Goal: Task Accomplishment & Management: Manage account settings

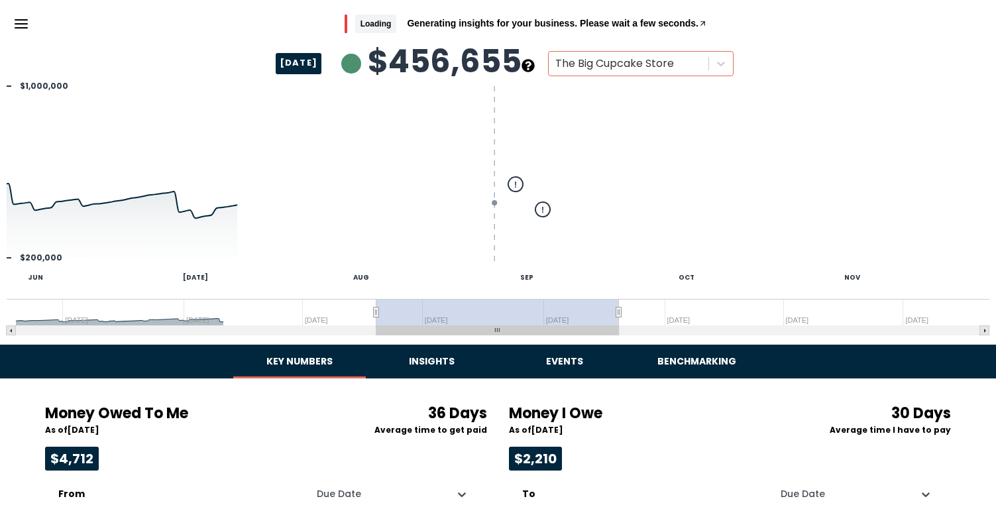
click at [21, 25] on icon "Menu" at bounding box center [21, 24] width 16 height 16
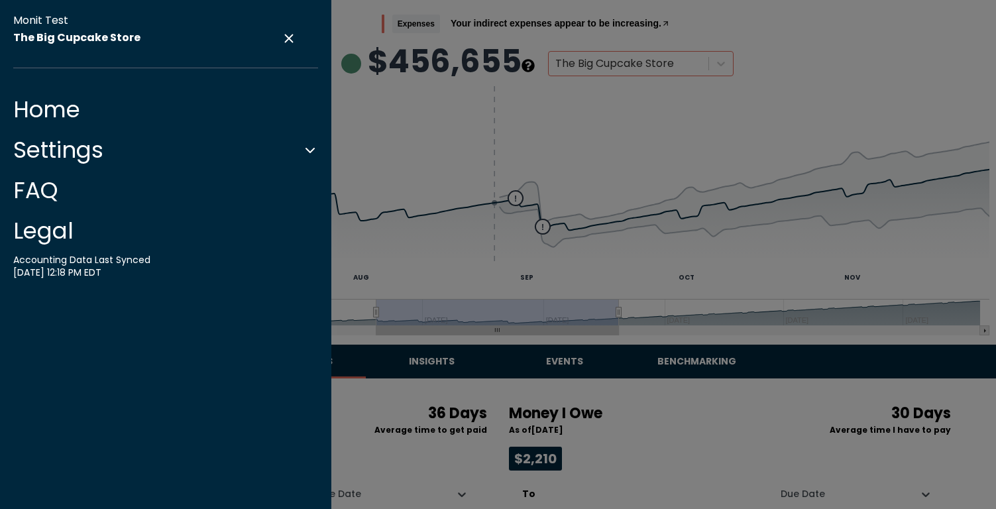
click at [48, 153] on button "Settings" at bounding box center [165, 150] width 305 height 27
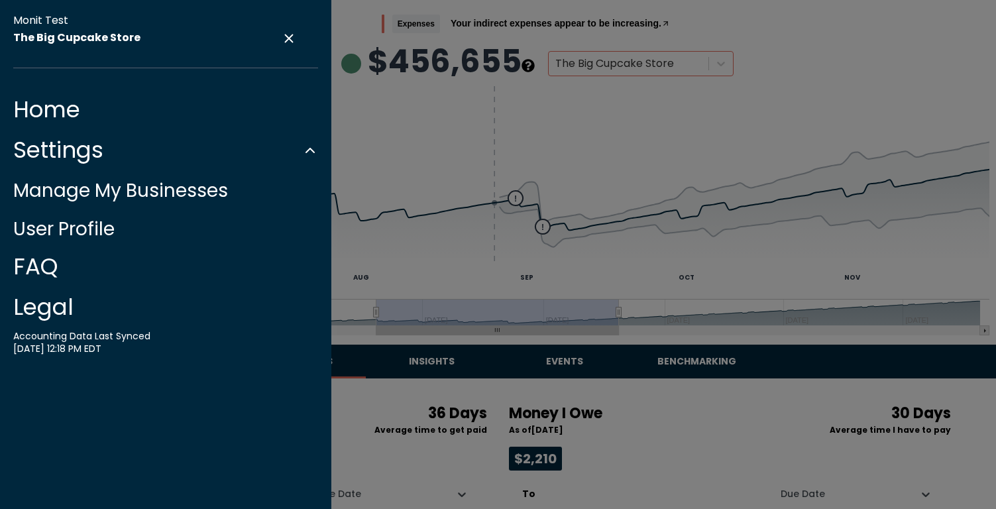
click at [46, 123] on link "Home" at bounding box center [165, 109] width 305 height 27
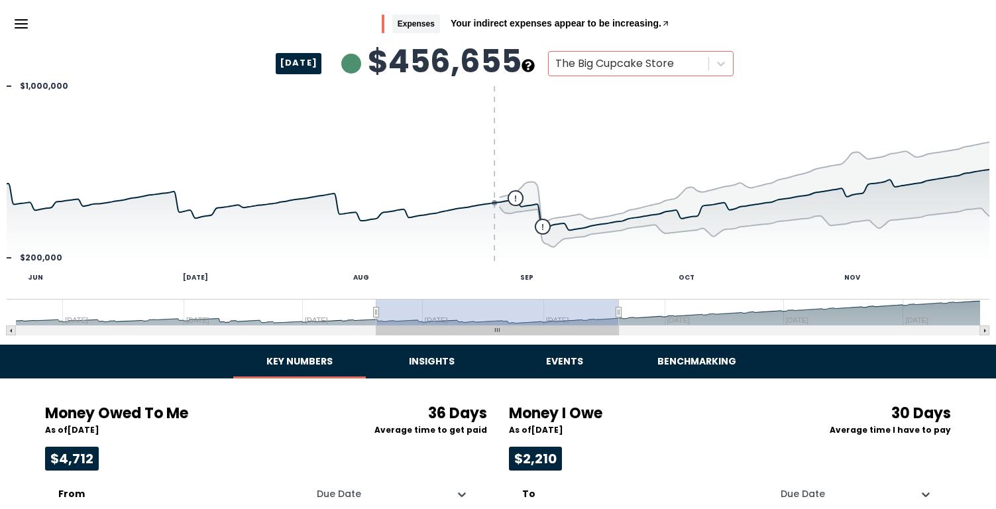
click at [15, 31] on icon "Menu" at bounding box center [21, 24] width 16 height 16
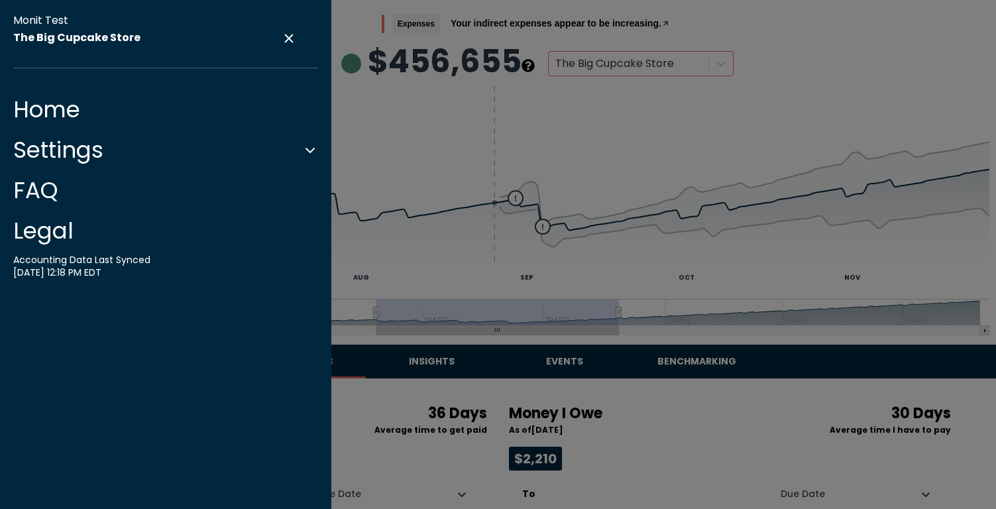
click at [56, 151] on button "Settings" at bounding box center [165, 150] width 305 height 27
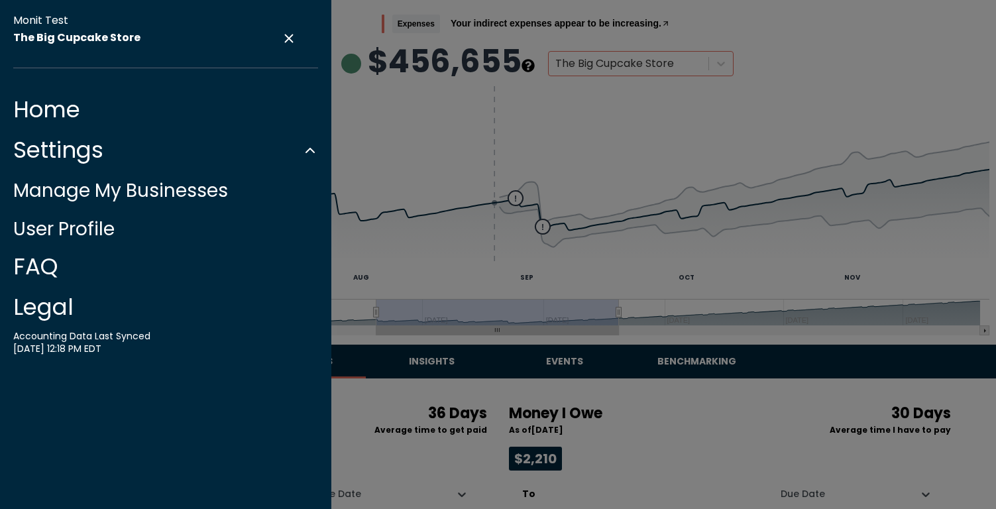
click at [56, 188] on link "Manage My Businesses" at bounding box center [120, 191] width 215 height 26
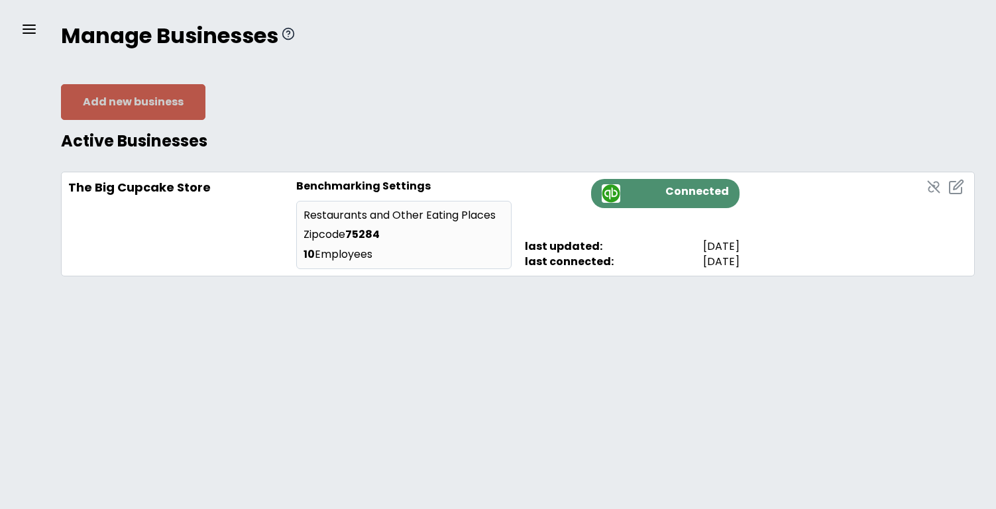
click at [120, 99] on button "Add new business" at bounding box center [133, 102] width 144 height 36
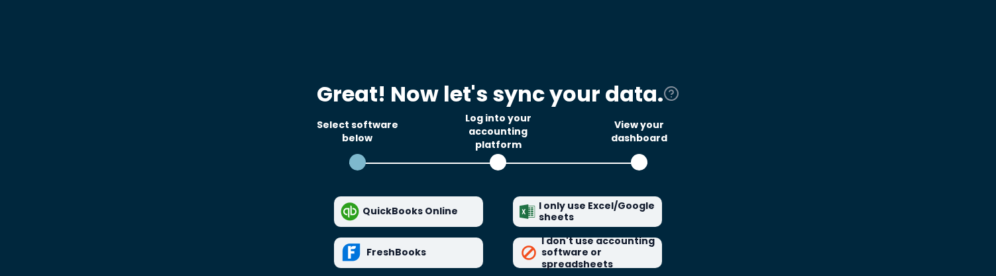
scroll to position [182, 0]
